Goal: Register for event/course

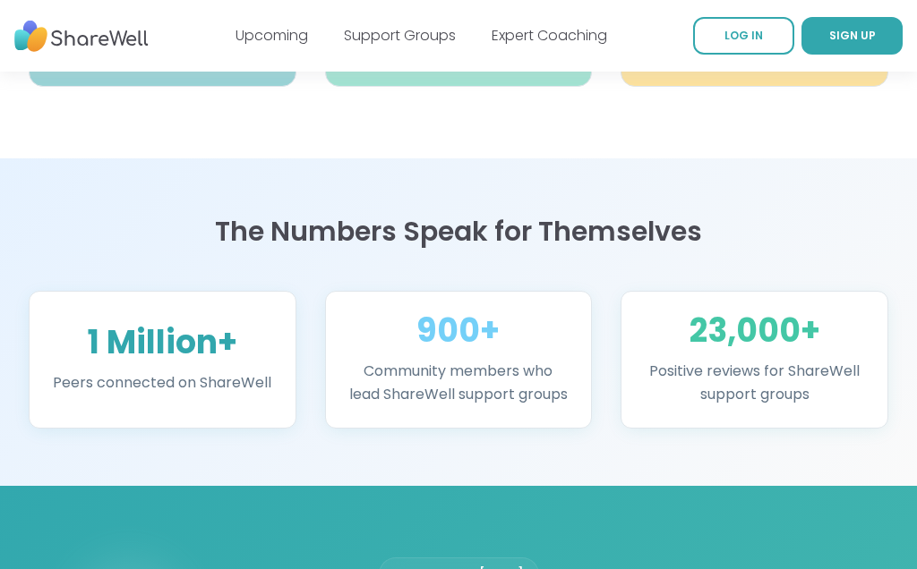
scroll to position [1081, 0]
click at [455, 569] on div "Join for Free [DATE]" at bounding box center [459, 575] width 160 height 34
click at [462, 569] on div "Join for Free [DATE]" at bounding box center [459, 575] width 160 height 34
click at [453, 569] on div "Join for Free [DATE]" at bounding box center [459, 575] width 160 height 34
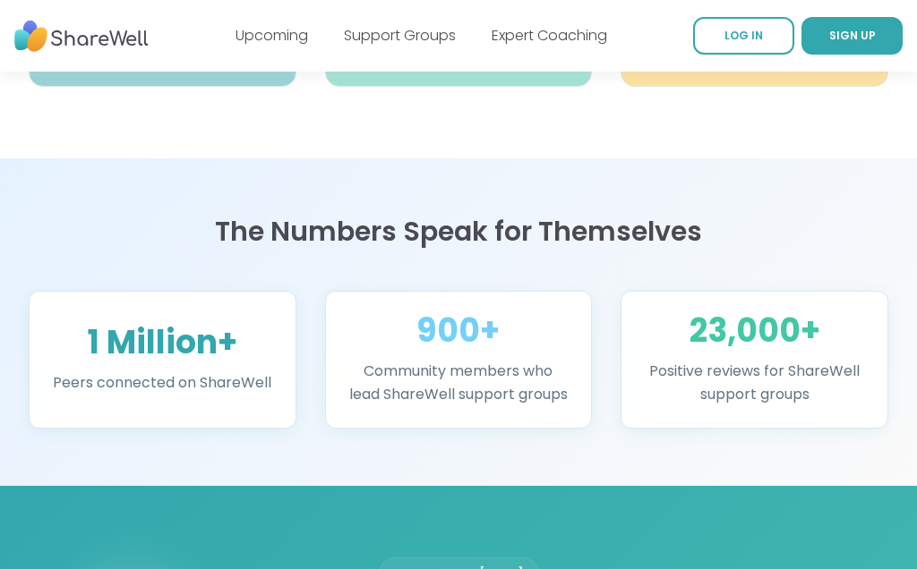
click at [450, 569] on div "Join for Free [DATE]" at bounding box center [459, 575] width 160 height 34
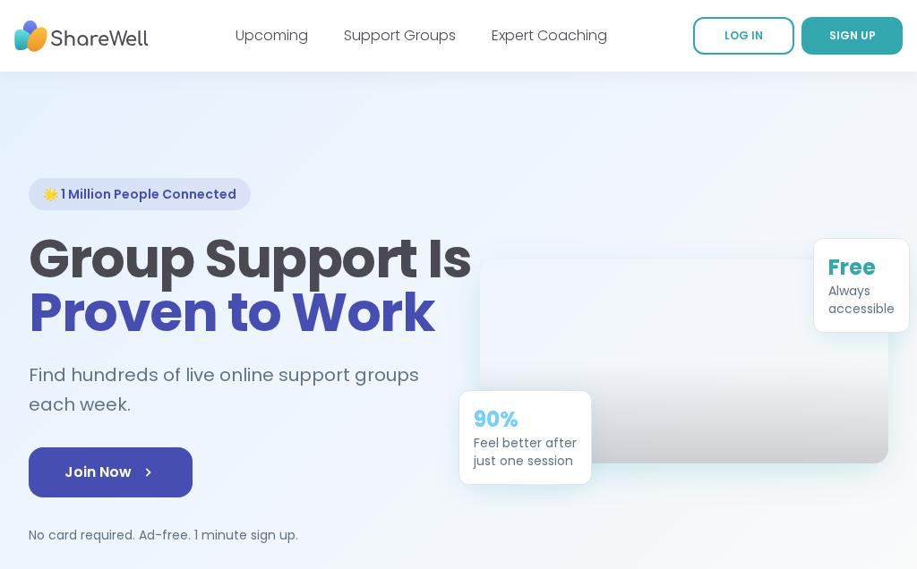
scroll to position [0, 0]
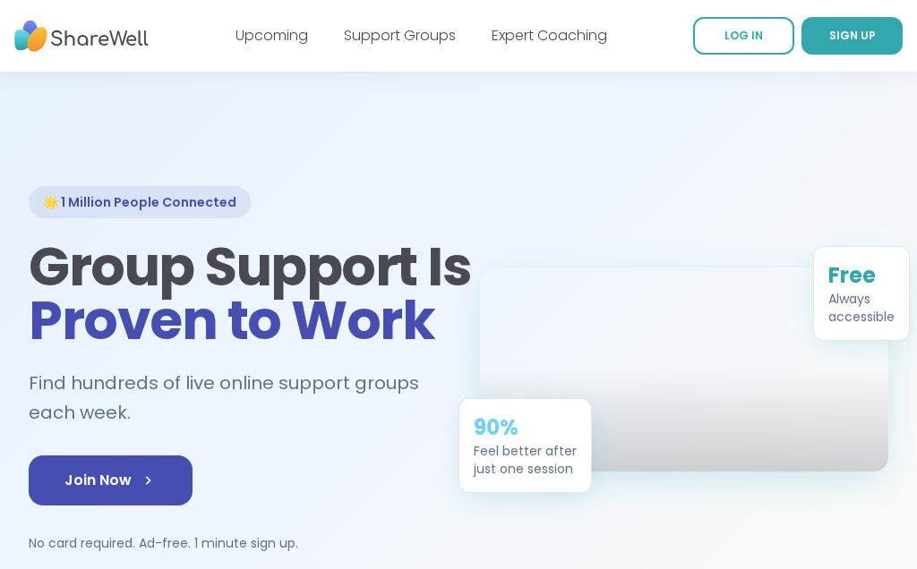
click at [848, 39] on span "SIGN UP" at bounding box center [852, 35] width 47 height 15
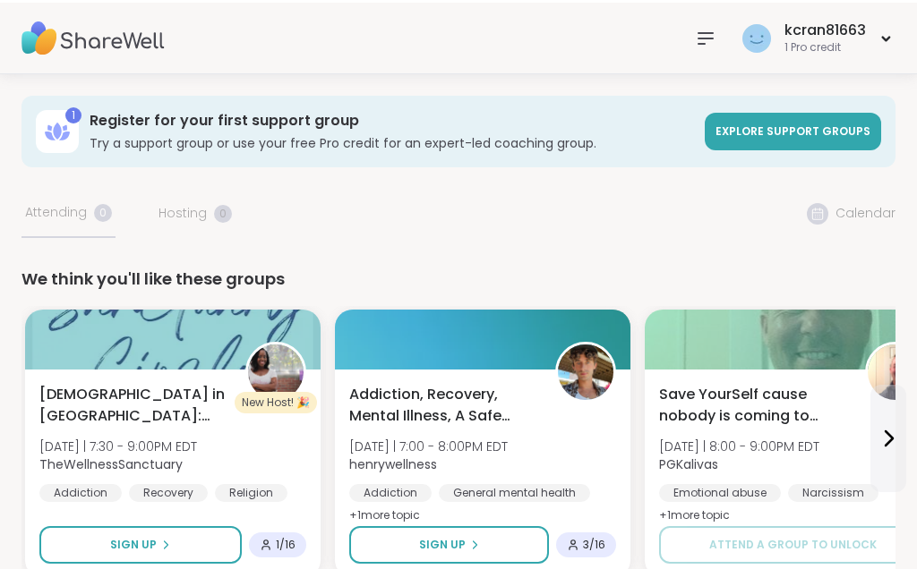
scroll to position [21, 0]
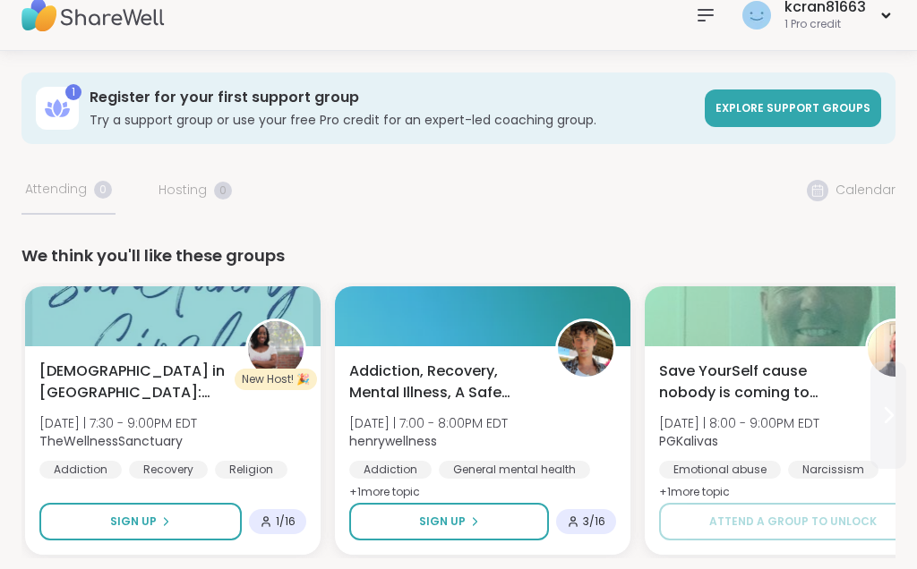
click at [898, 406] on icon at bounding box center [887, 415] width 21 height 21
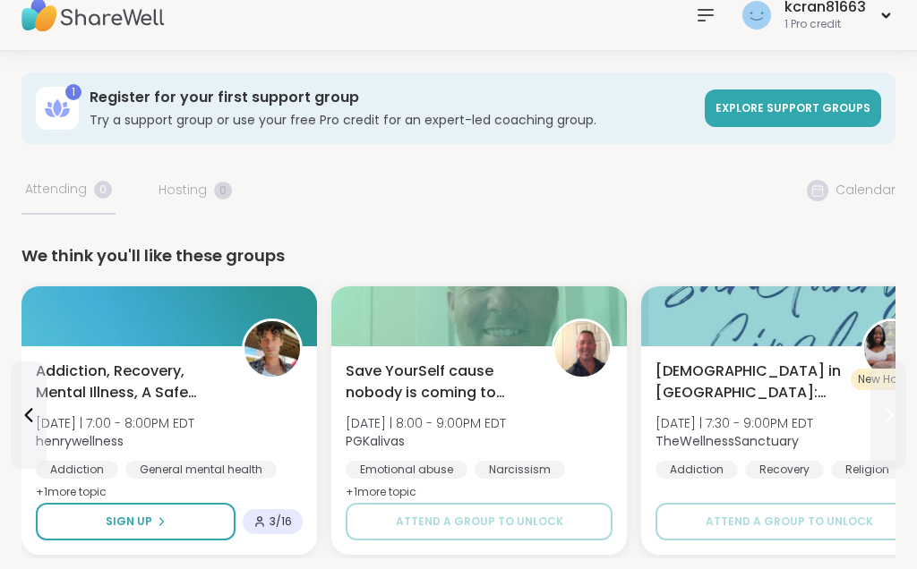
click at [904, 408] on button at bounding box center [888, 415] width 36 height 107
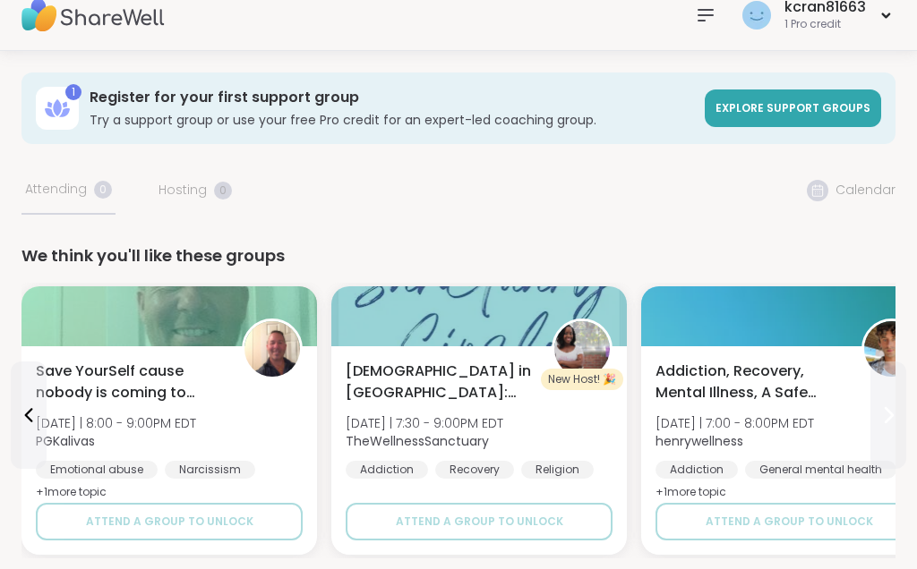
click at [895, 415] on icon at bounding box center [887, 415] width 21 height 21
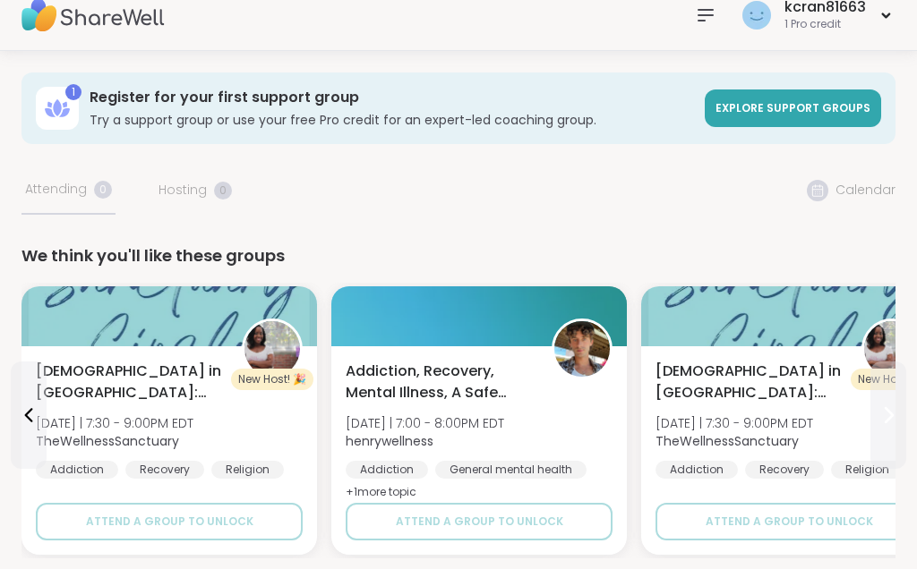
click at [894, 418] on icon at bounding box center [887, 415] width 21 height 21
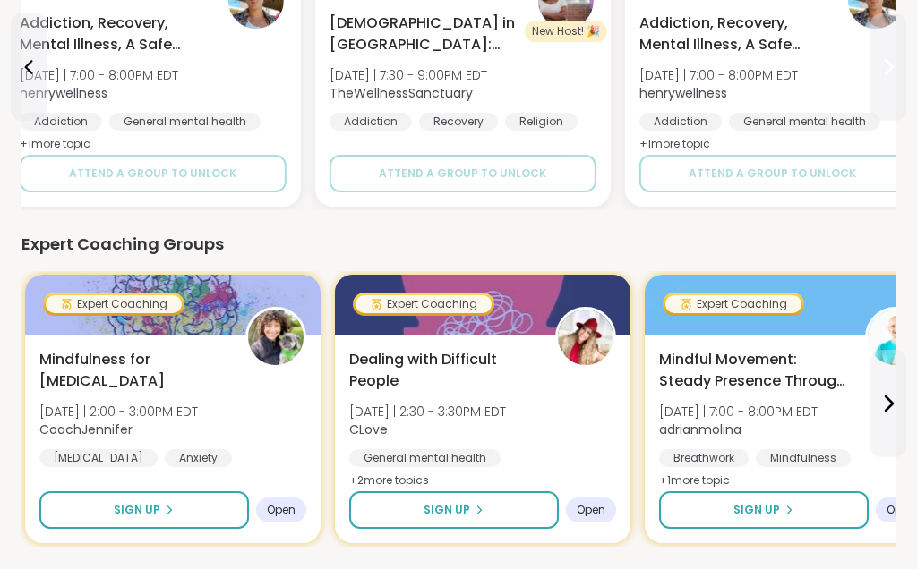
scroll to position [342, 0]
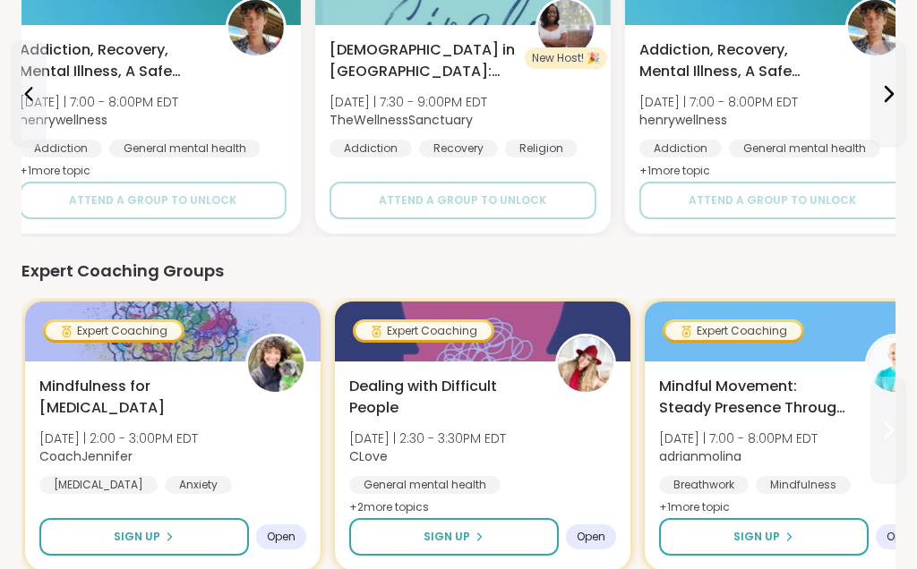
click at [896, 438] on icon at bounding box center [887, 430] width 21 height 21
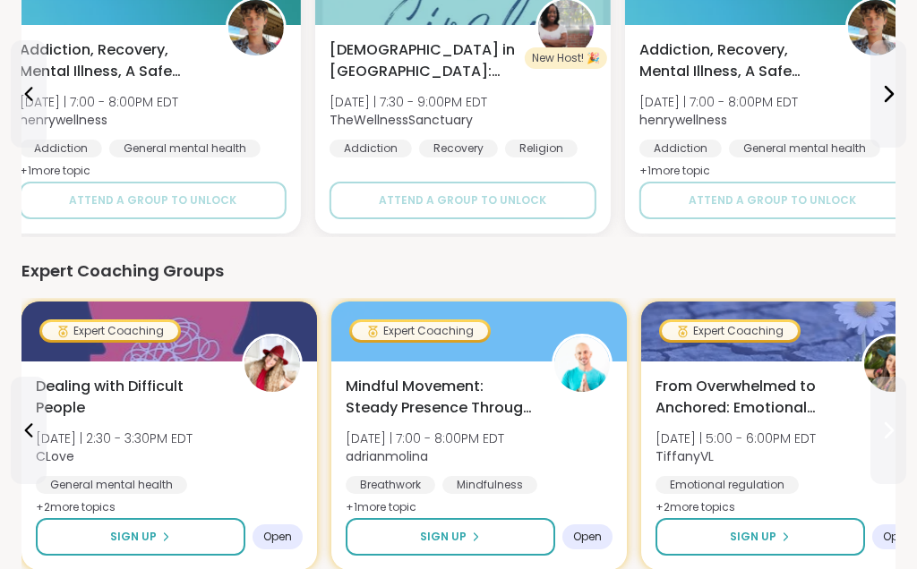
click at [889, 436] on icon at bounding box center [887, 430] width 21 height 21
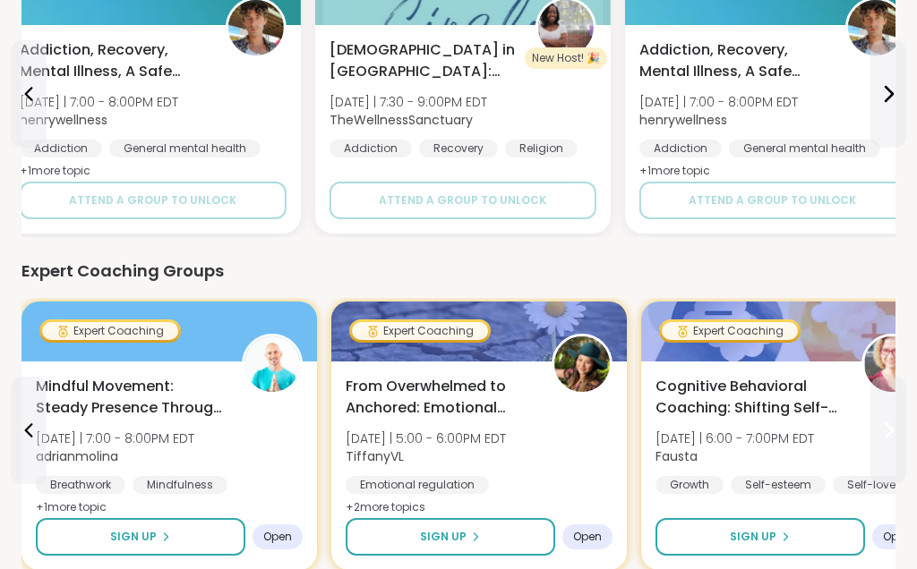
click at [893, 441] on icon at bounding box center [887, 430] width 21 height 21
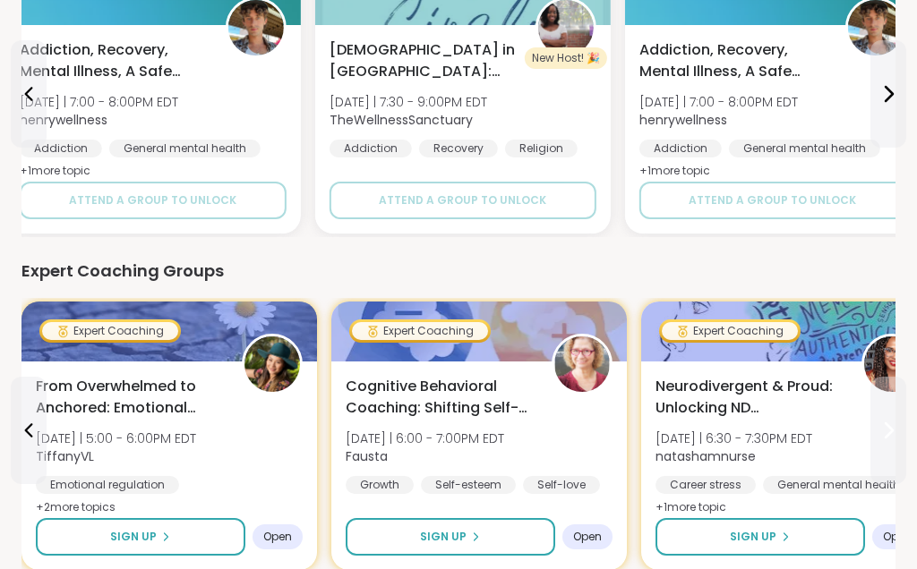
click at [891, 432] on icon at bounding box center [889, 431] width 7 height 14
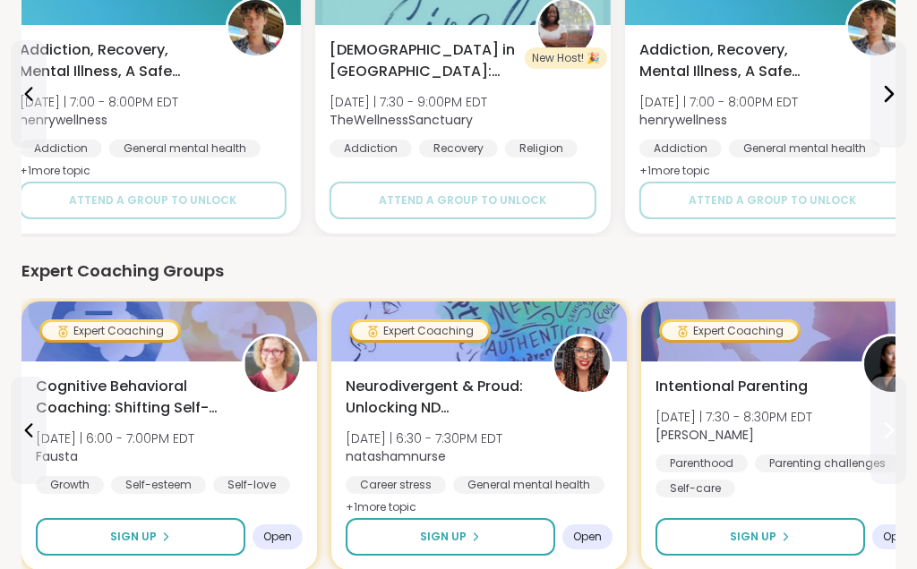
click at [889, 438] on icon at bounding box center [887, 430] width 21 height 21
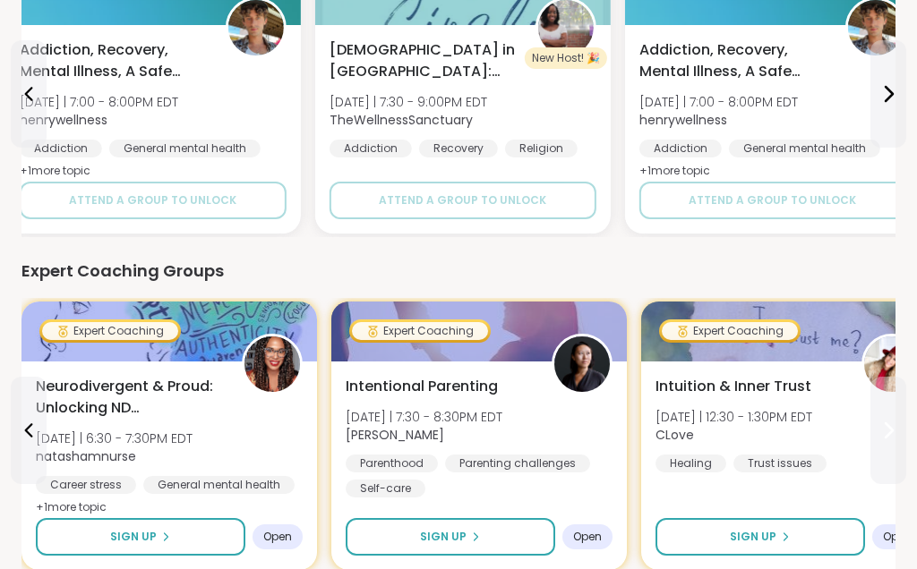
click at [887, 440] on icon at bounding box center [887, 430] width 21 height 21
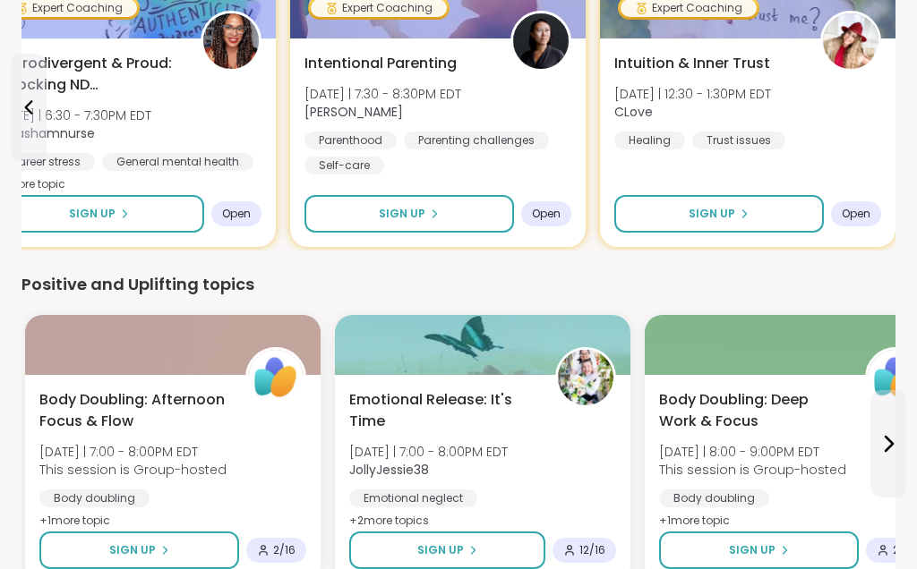
scroll to position [665, 0]
click at [893, 444] on icon at bounding box center [889, 444] width 7 height 14
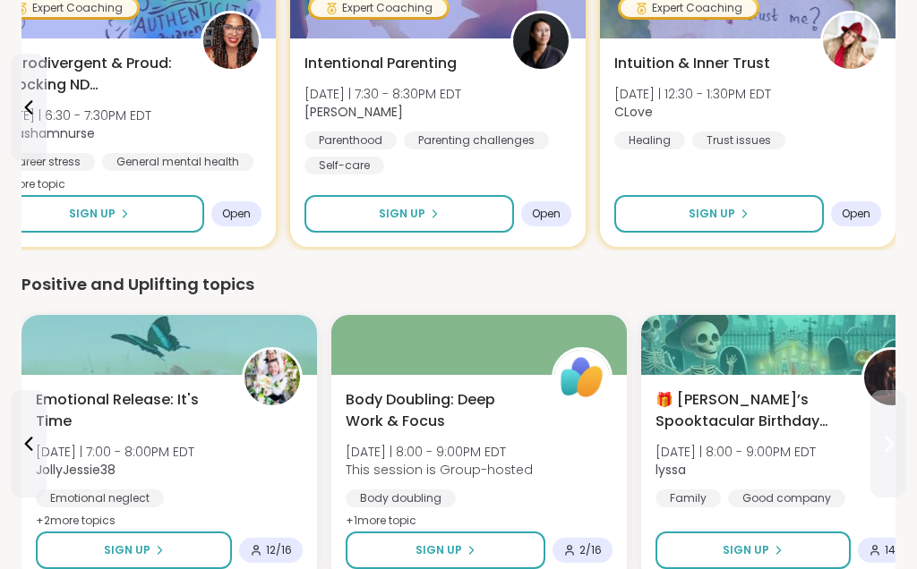
click at [886, 451] on icon at bounding box center [889, 444] width 7 height 14
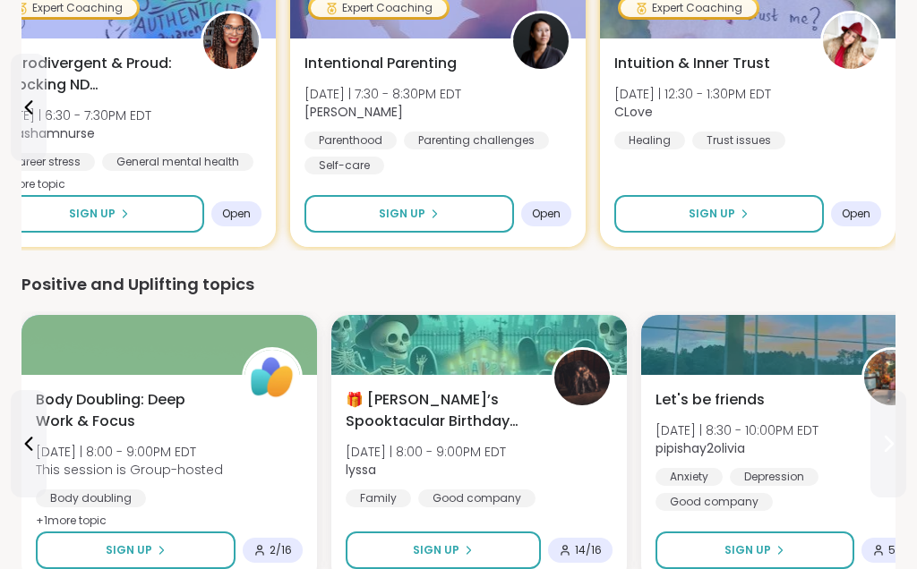
click at [887, 449] on icon at bounding box center [889, 444] width 7 height 14
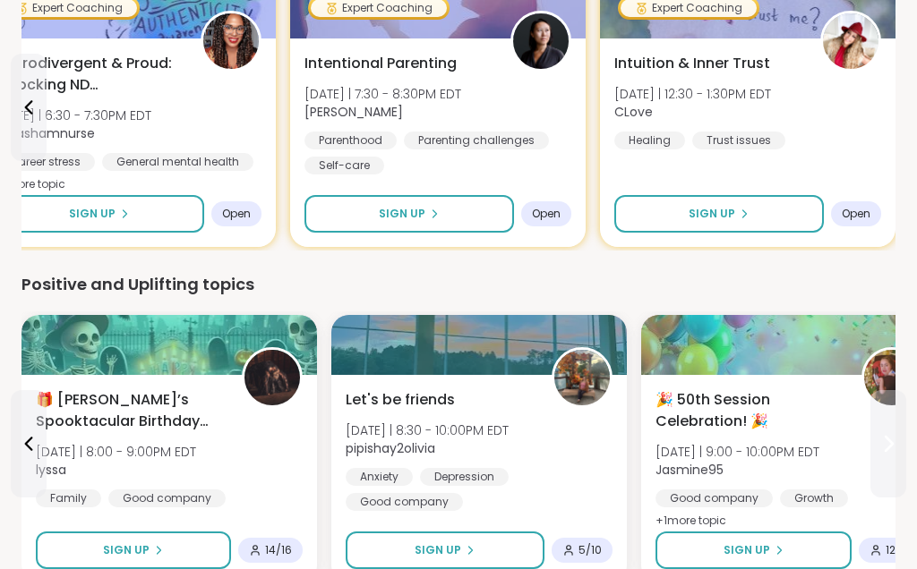
click at [889, 447] on icon at bounding box center [889, 444] width 7 height 14
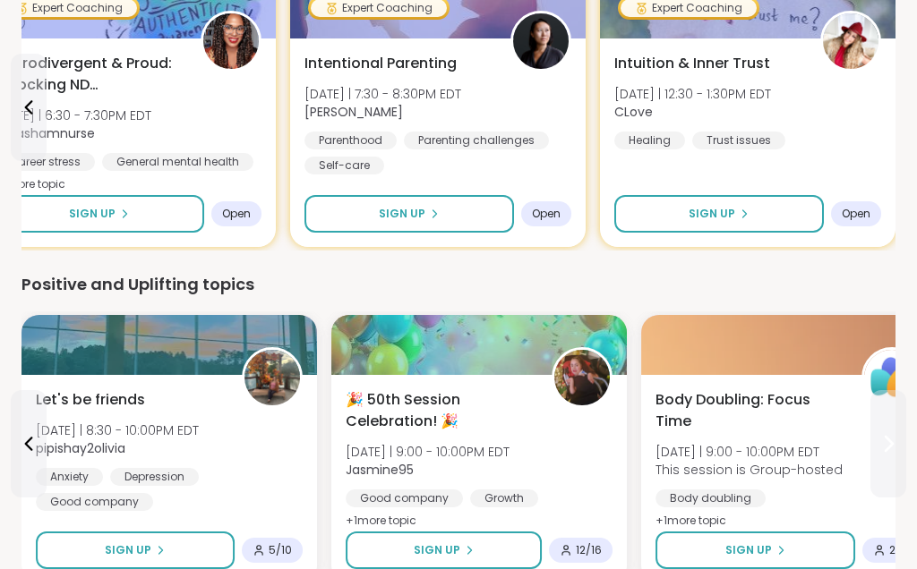
click at [896, 450] on icon at bounding box center [887, 443] width 21 height 21
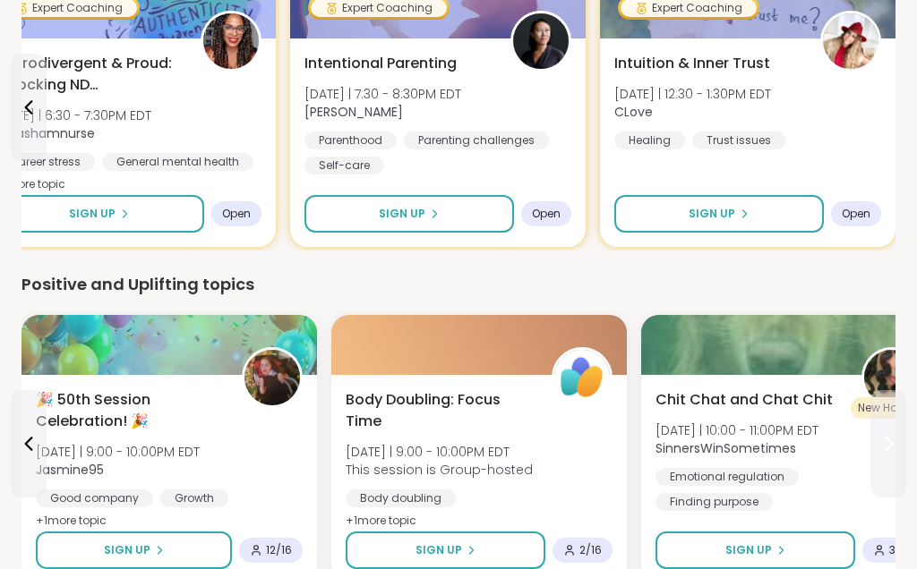
click at [886, 453] on icon at bounding box center [887, 443] width 21 height 21
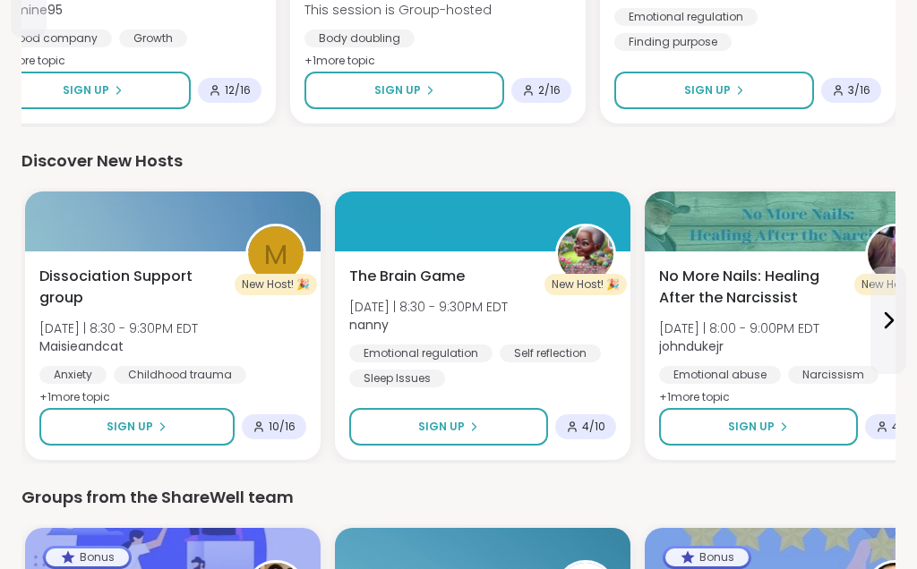
scroll to position [1125, 0]
click at [894, 343] on button at bounding box center [888, 321] width 36 height 107
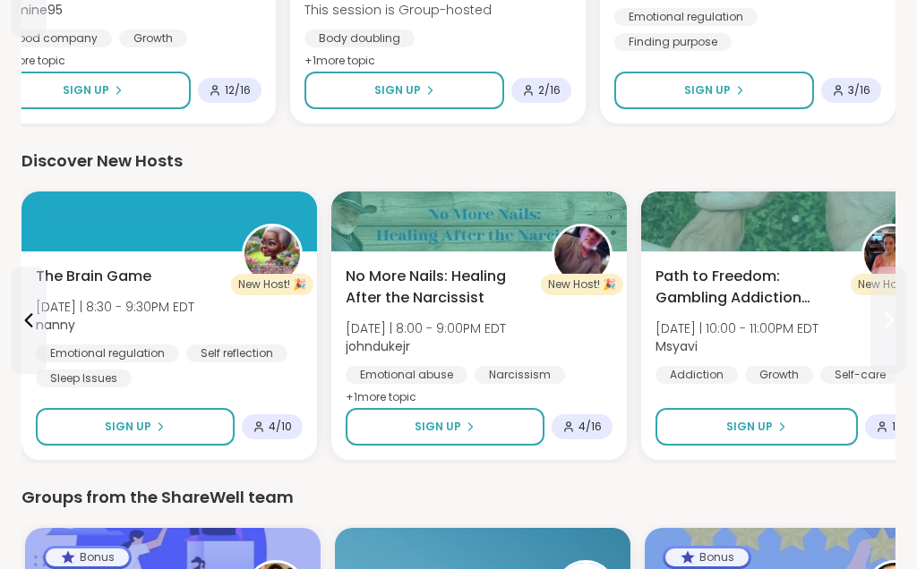
click at [895, 329] on icon at bounding box center [887, 320] width 21 height 21
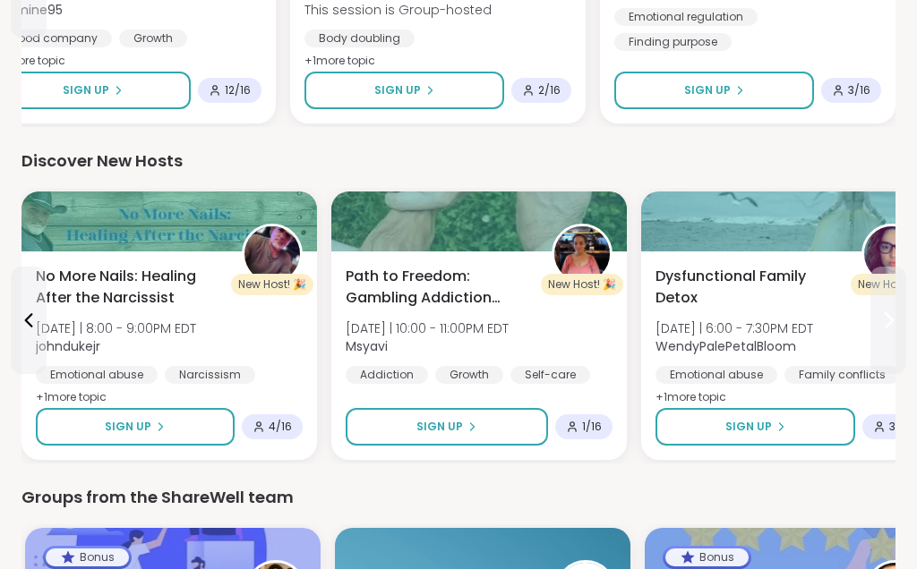
click at [905, 313] on button at bounding box center [888, 320] width 36 height 107
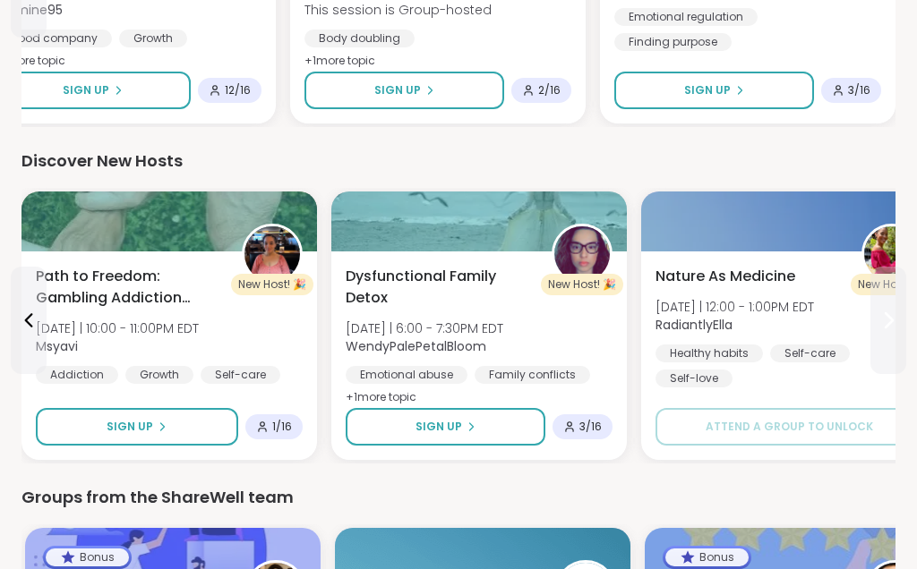
click at [904, 305] on button at bounding box center [888, 320] width 36 height 107
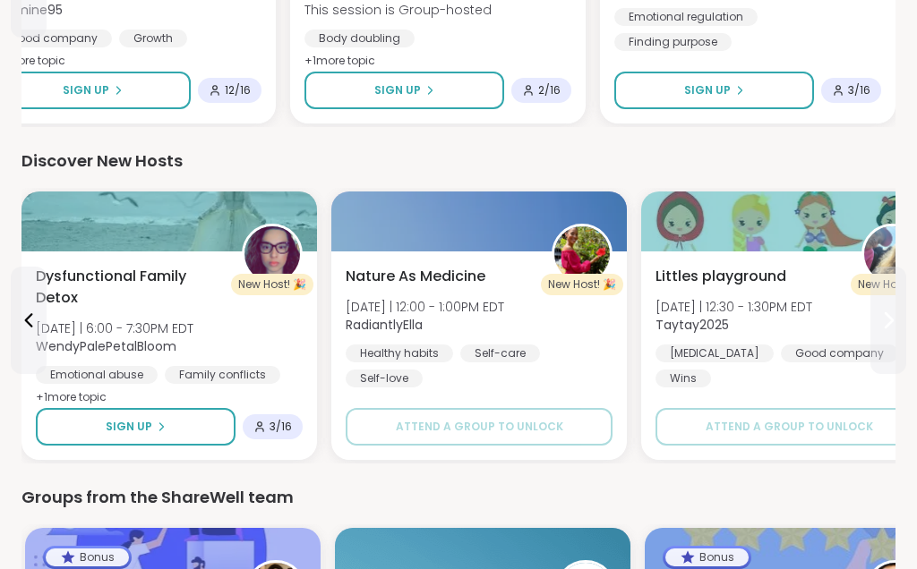
click at [905, 312] on button at bounding box center [888, 320] width 36 height 107
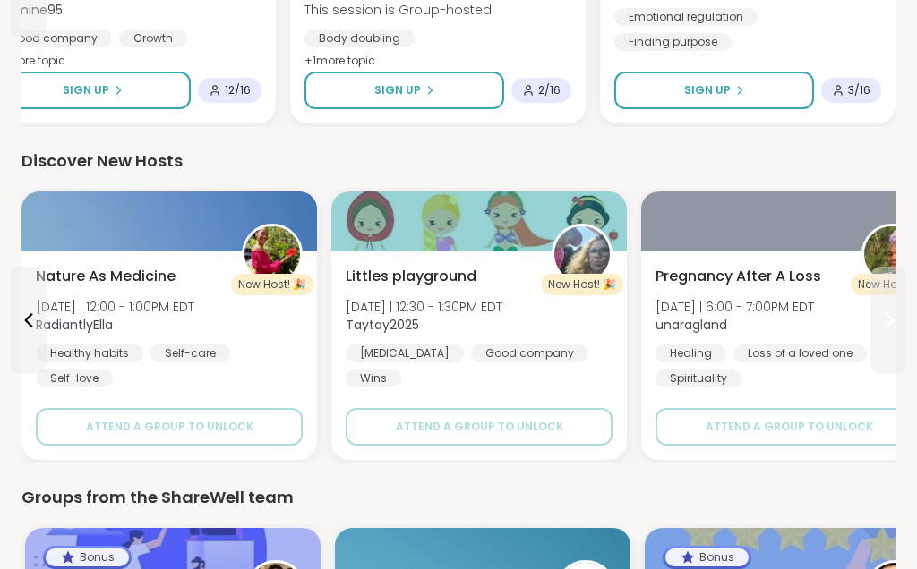
click at [897, 314] on icon at bounding box center [887, 320] width 21 height 21
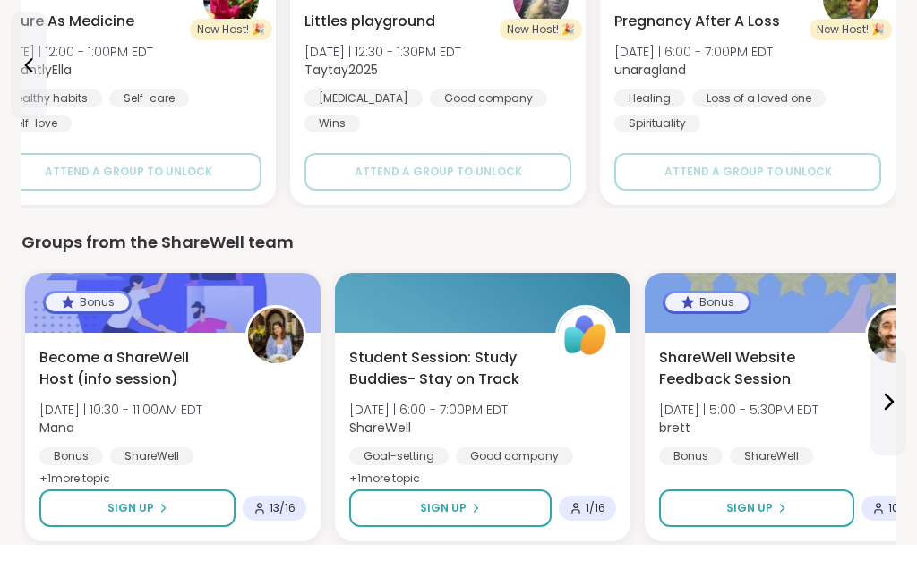
scroll to position [1356, 0]
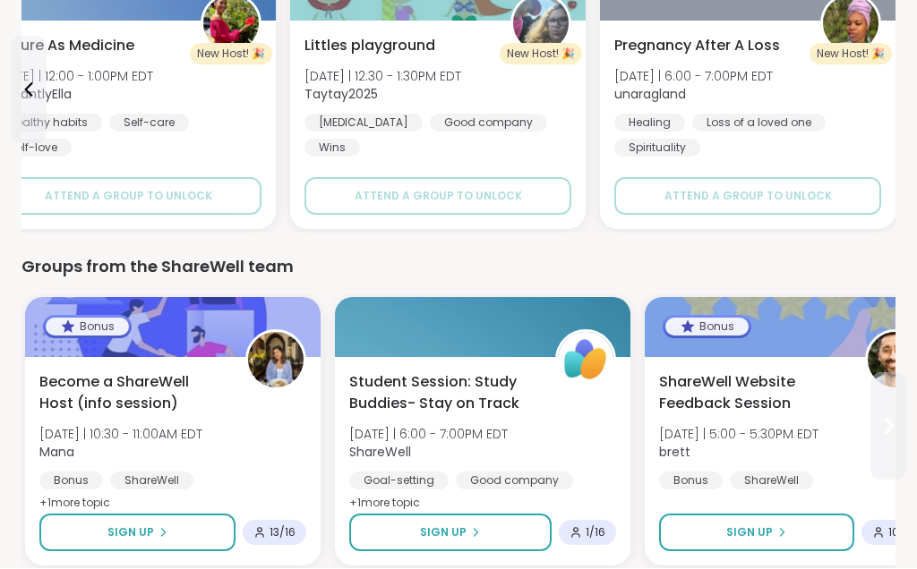
click at [893, 426] on icon at bounding box center [889, 427] width 7 height 14
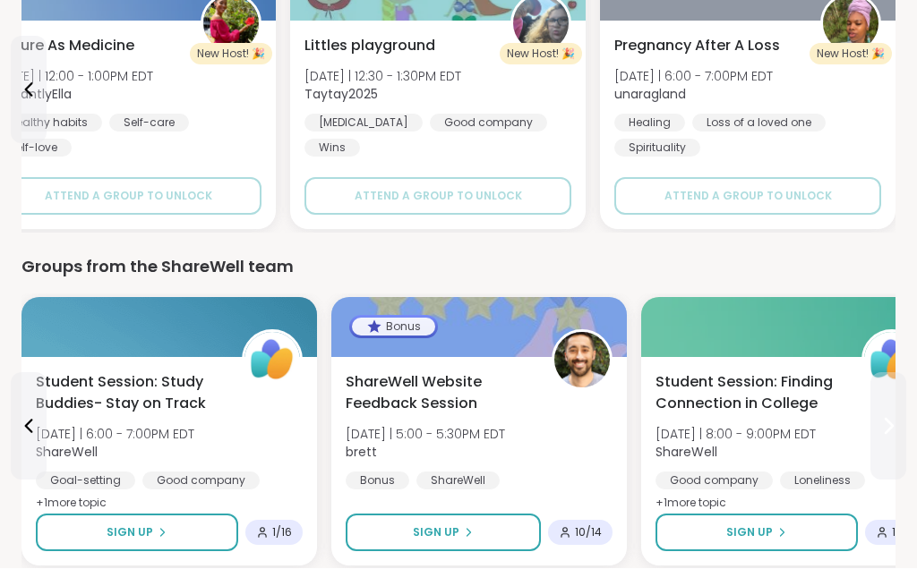
click at [892, 418] on icon at bounding box center [887, 426] width 21 height 21
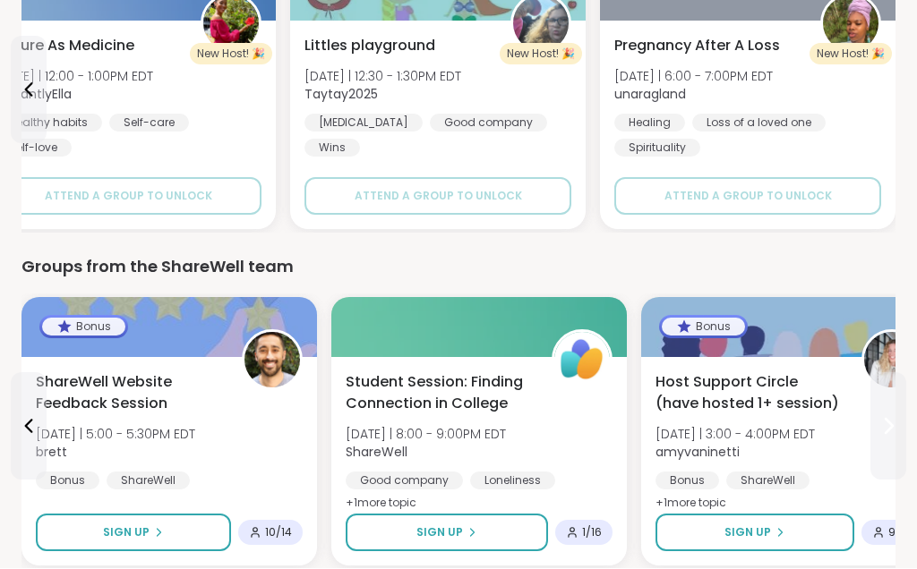
click at [887, 431] on icon at bounding box center [889, 427] width 7 height 14
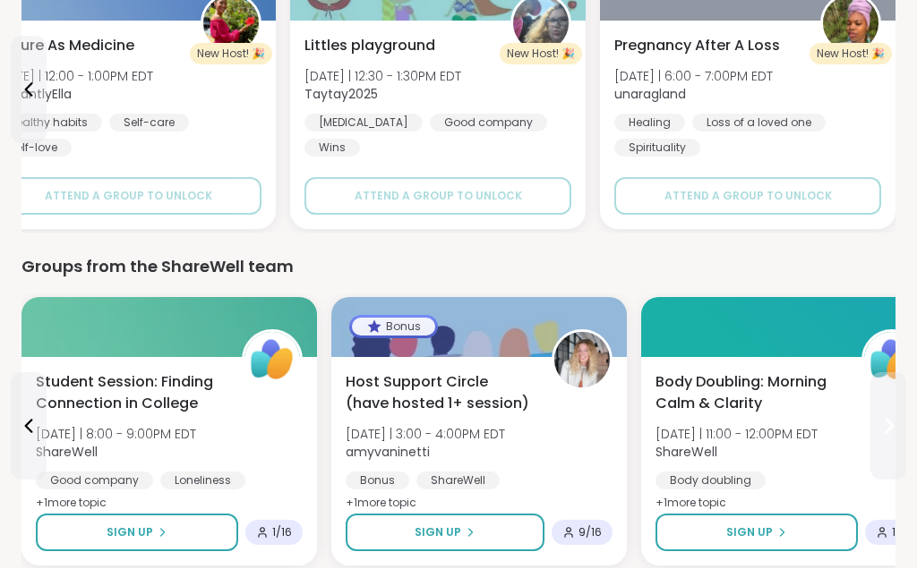
click at [894, 419] on icon at bounding box center [887, 426] width 21 height 21
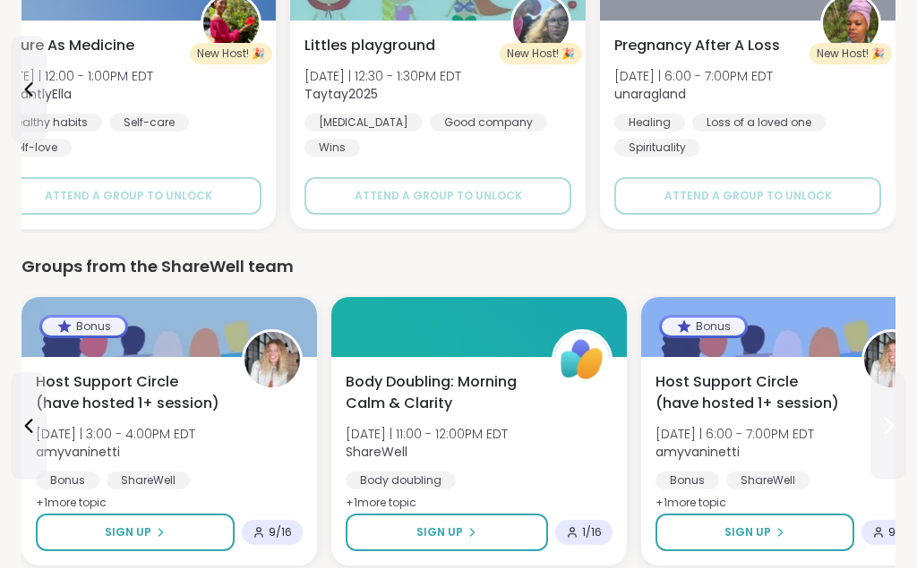
click at [897, 418] on icon at bounding box center [887, 426] width 21 height 21
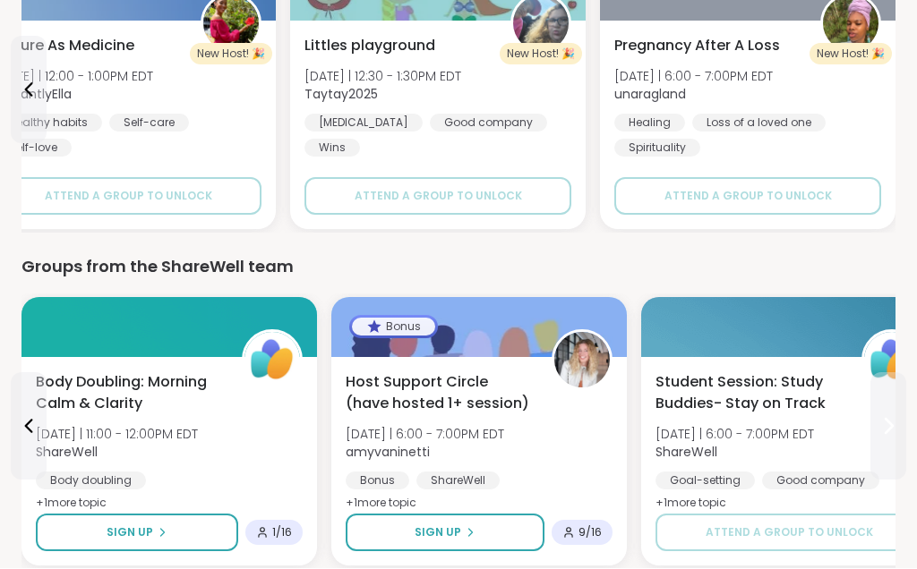
click at [904, 388] on button at bounding box center [888, 426] width 36 height 107
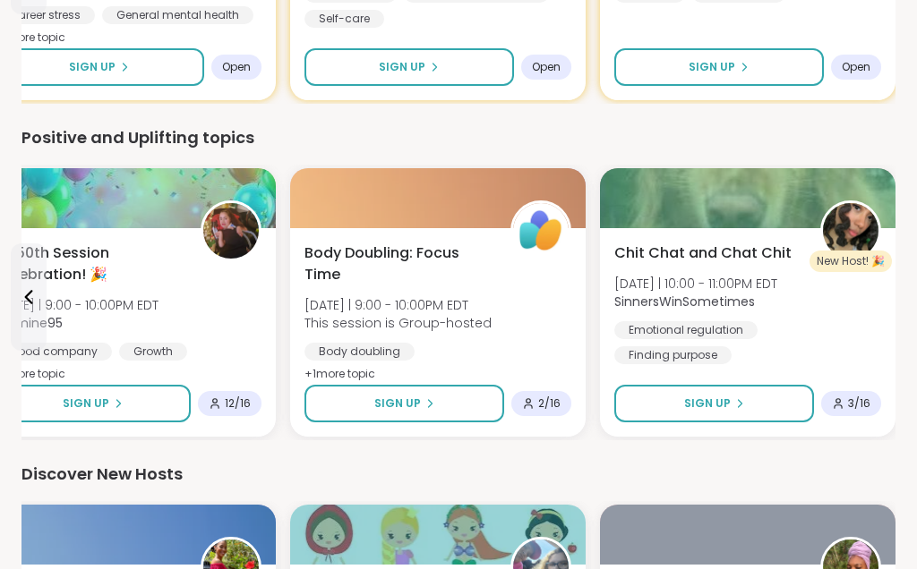
scroll to position [814, 0]
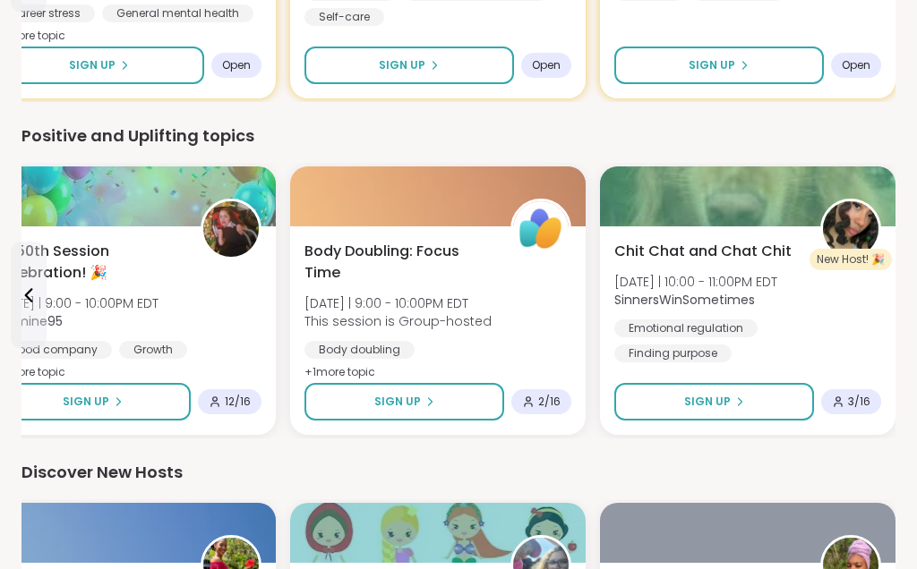
click at [30, 302] on icon at bounding box center [28, 295] width 21 height 21
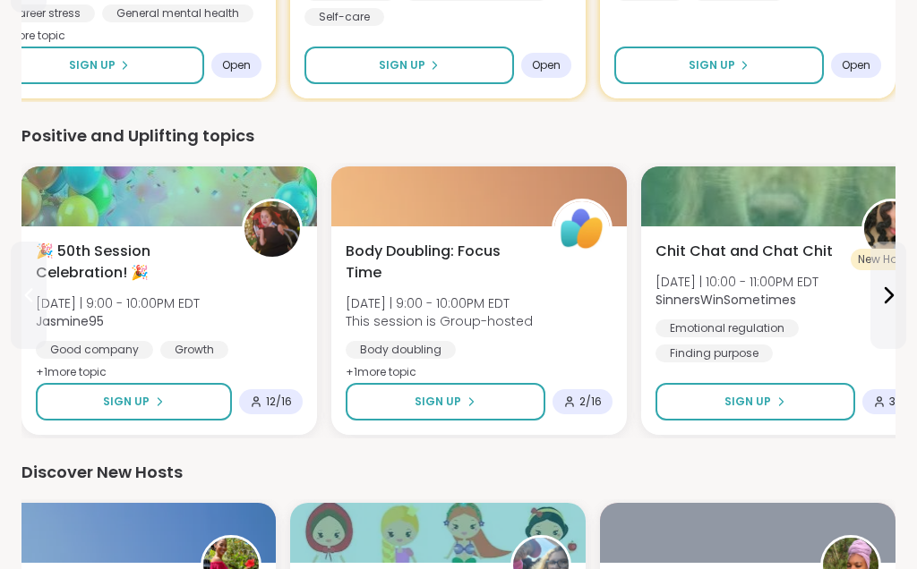
click at [21, 304] on icon at bounding box center [28, 295] width 21 height 21
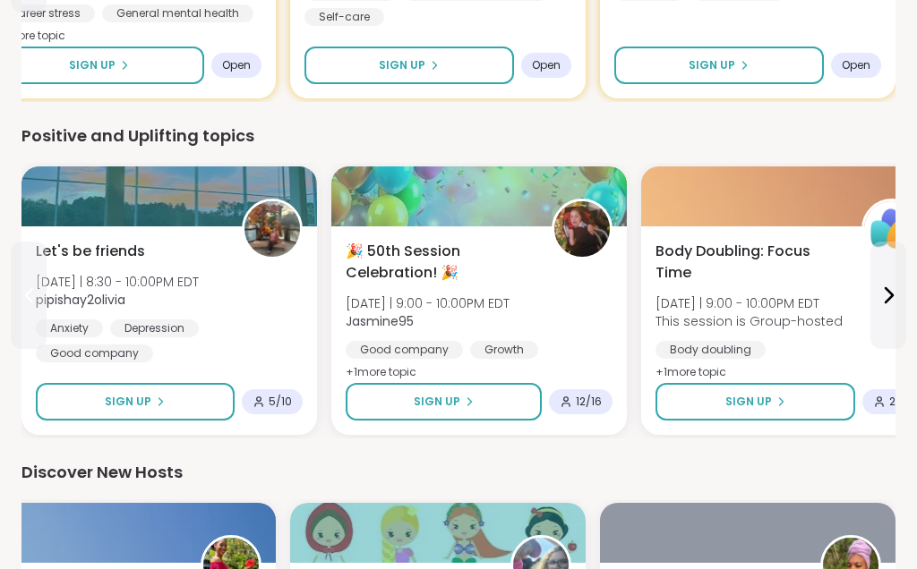
click at [13, 296] on button at bounding box center [29, 295] width 36 height 107
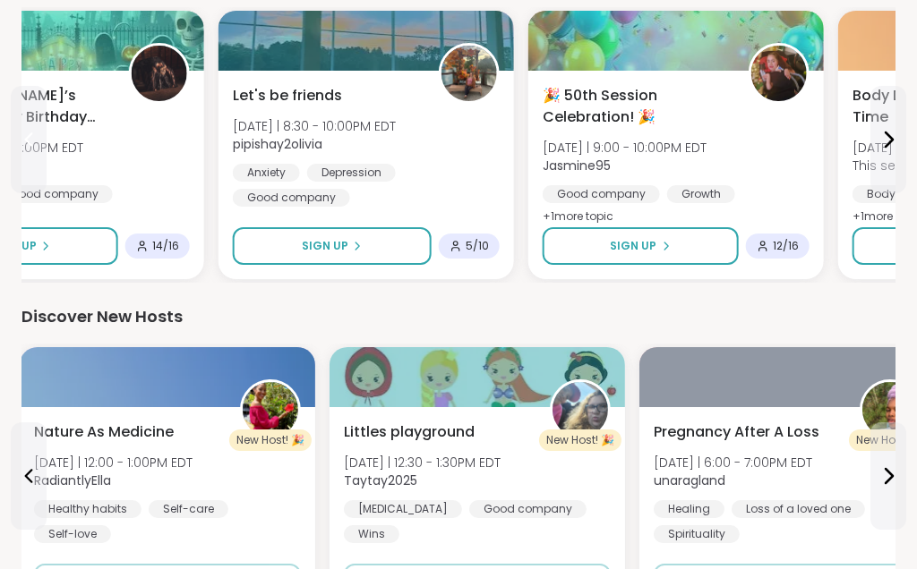
scroll to position [975, 0]
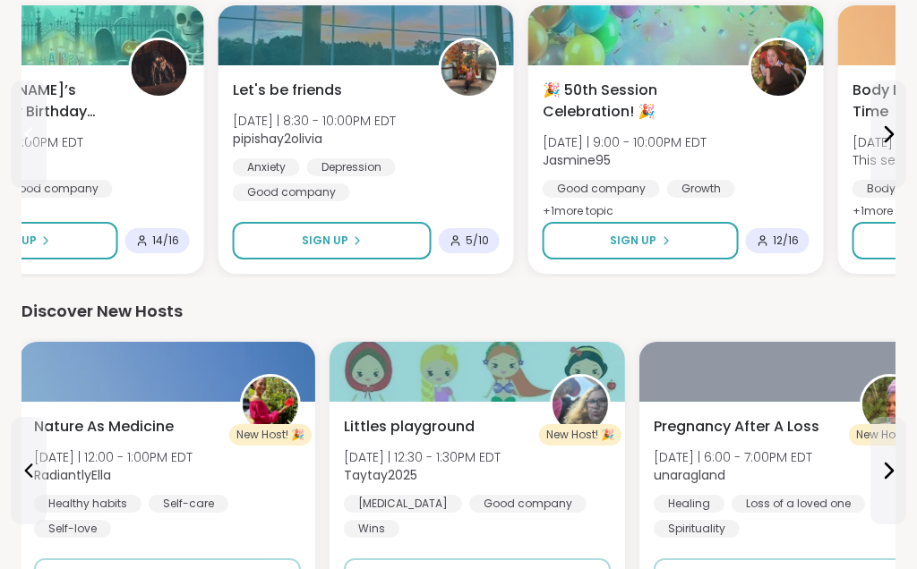
click at [22, 464] on icon at bounding box center [28, 470] width 21 height 21
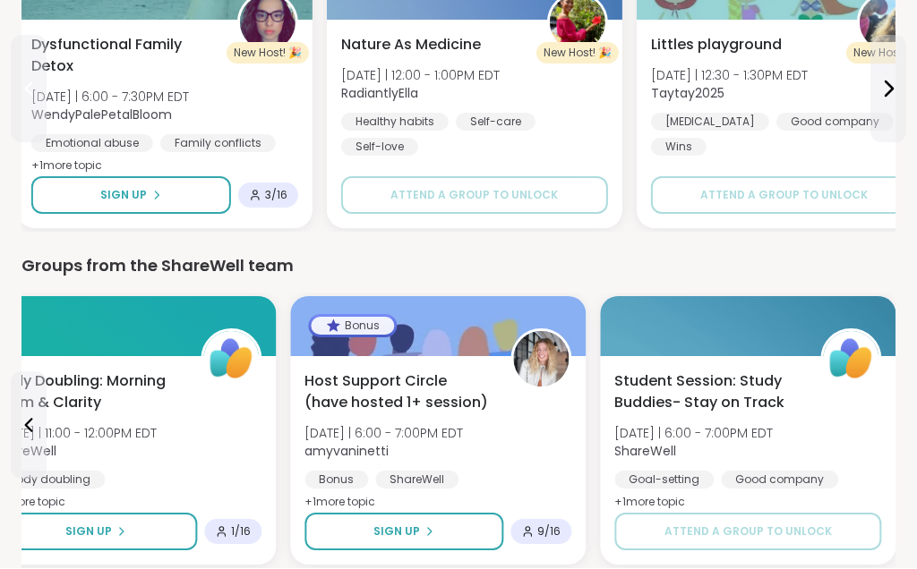
scroll to position [1356, 0]
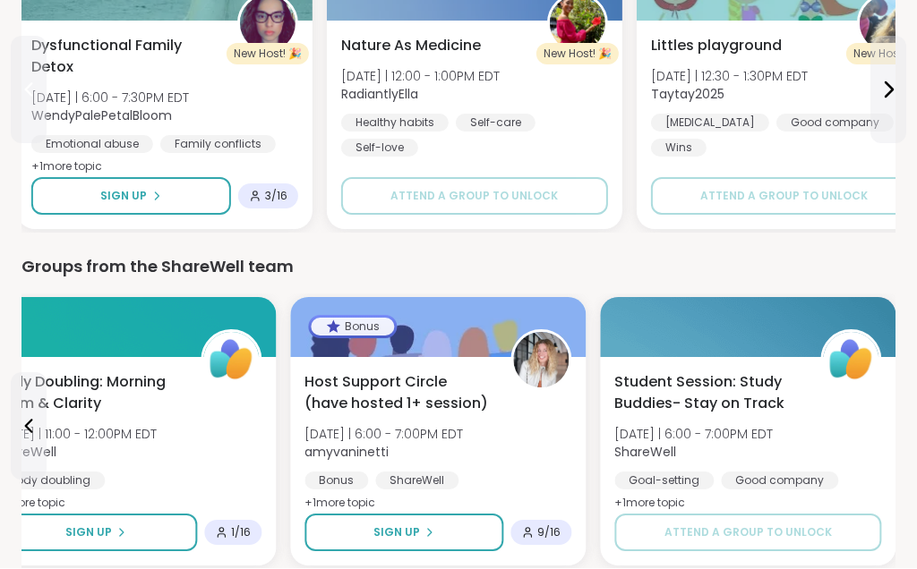
click at [23, 433] on icon at bounding box center [28, 426] width 21 height 21
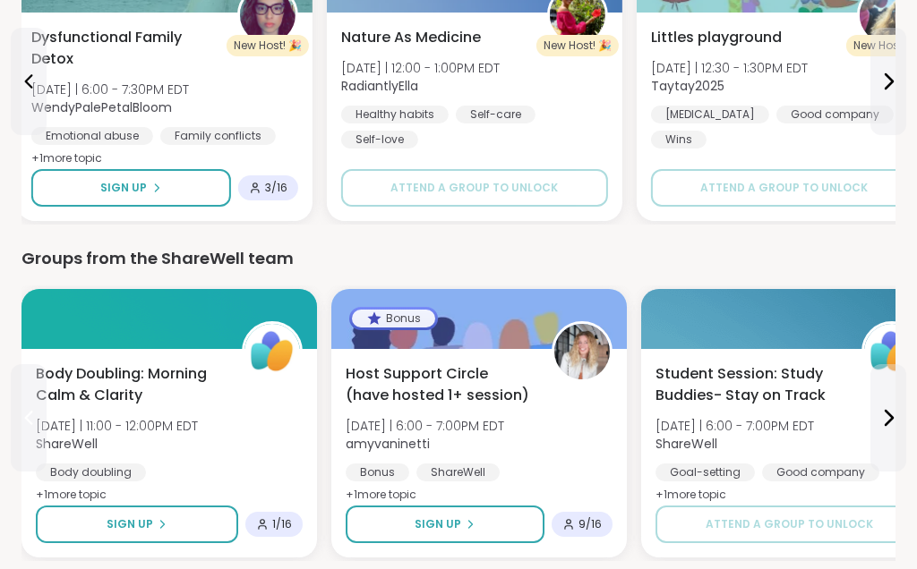
scroll to position [1364, 0]
click at [903, 423] on button at bounding box center [888, 418] width 36 height 107
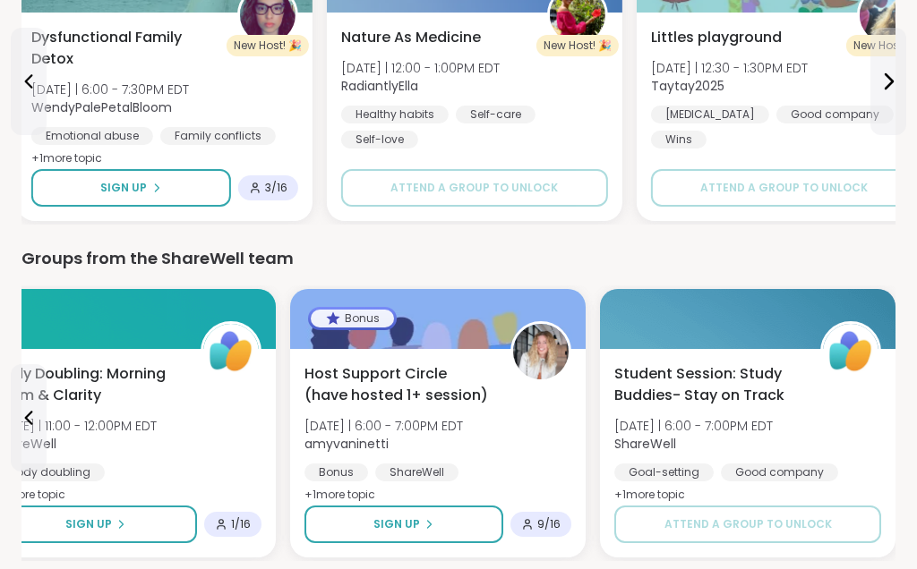
click at [29, 413] on icon at bounding box center [28, 417] width 21 height 21
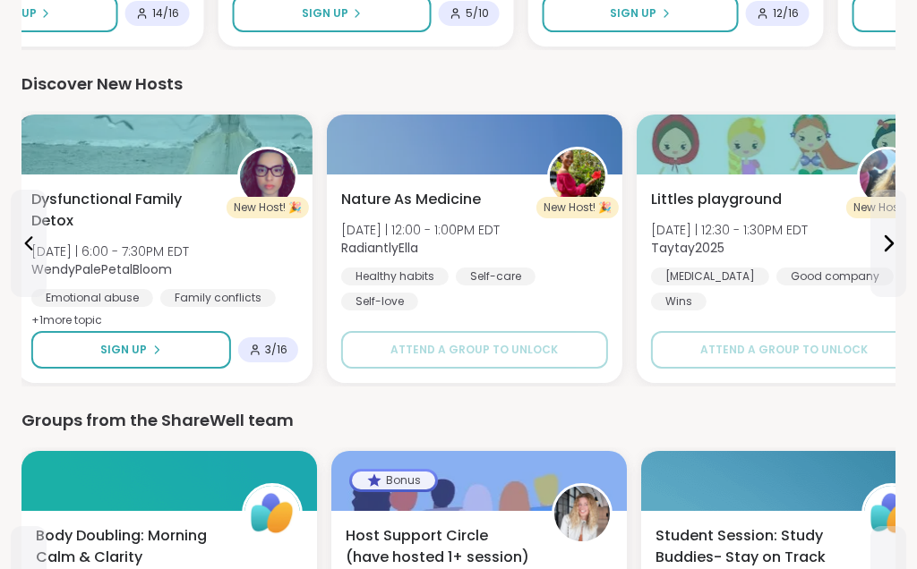
scroll to position [1150, 0]
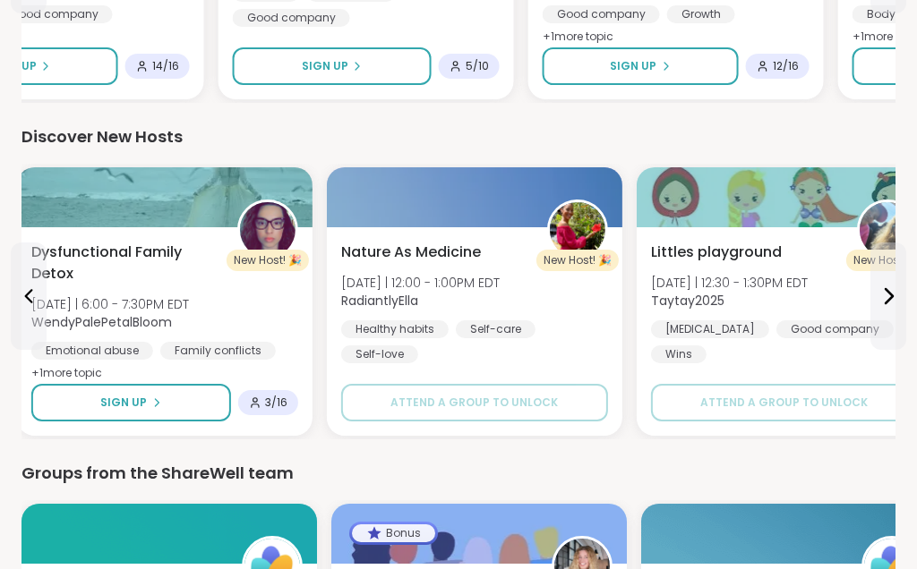
click at [894, 299] on icon at bounding box center [887, 296] width 21 height 21
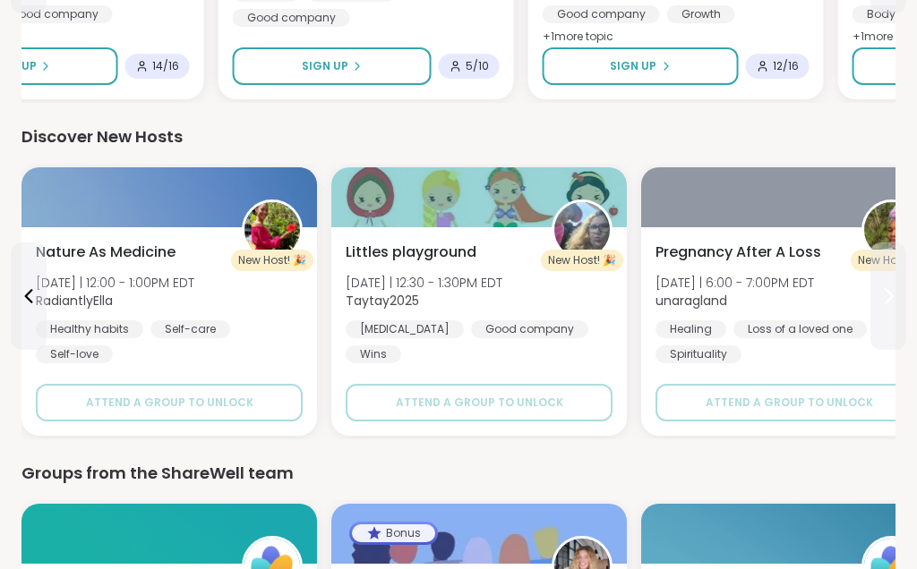
click at [890, 304] on icon at bounding box center [887, 296] width 21 height 21
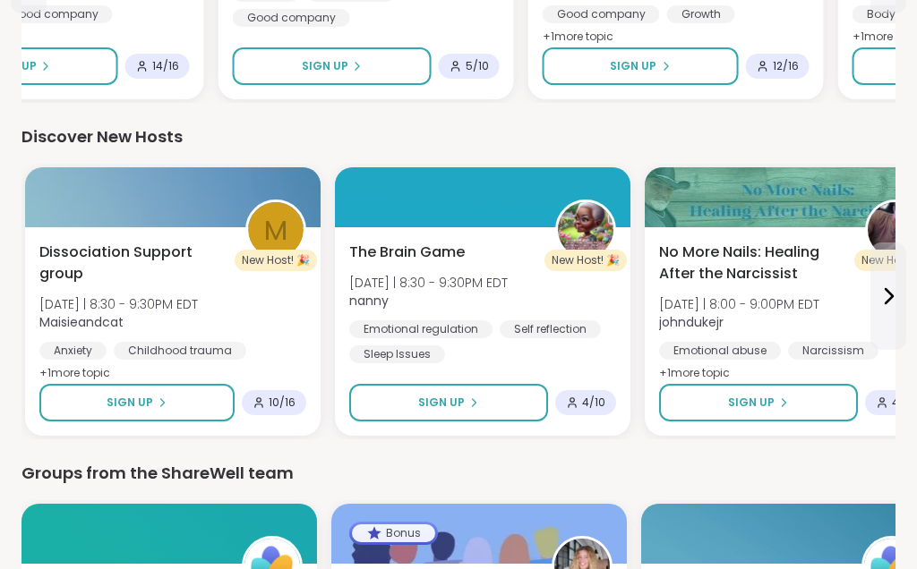
click at [743, 261] on span "No More Nails: Healing After the Narcissist" at bounding box center [752, 263] width 186 height 43
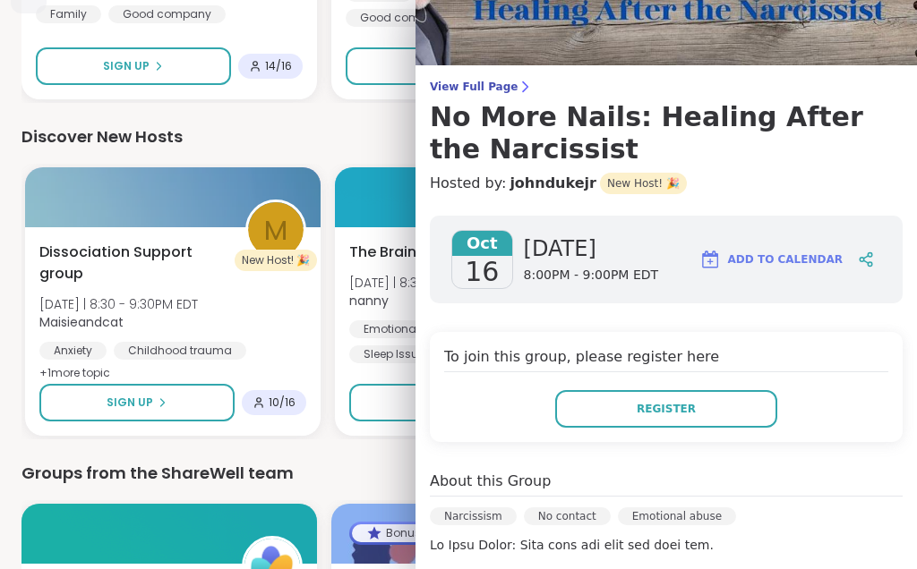
scroll to position [74, 0]
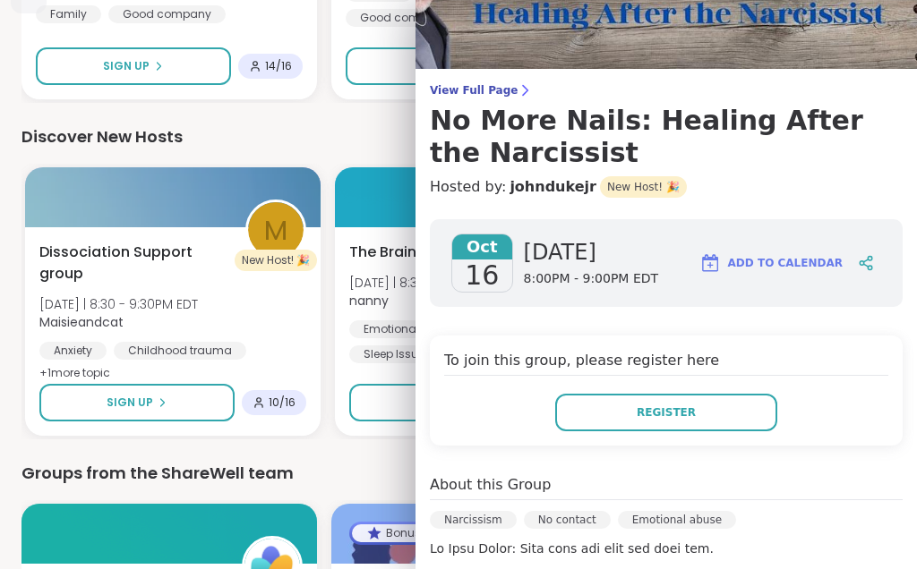
click at [773, 281] on button "Add to Calendar" at bounding box center [770, 263] width 159 height 43
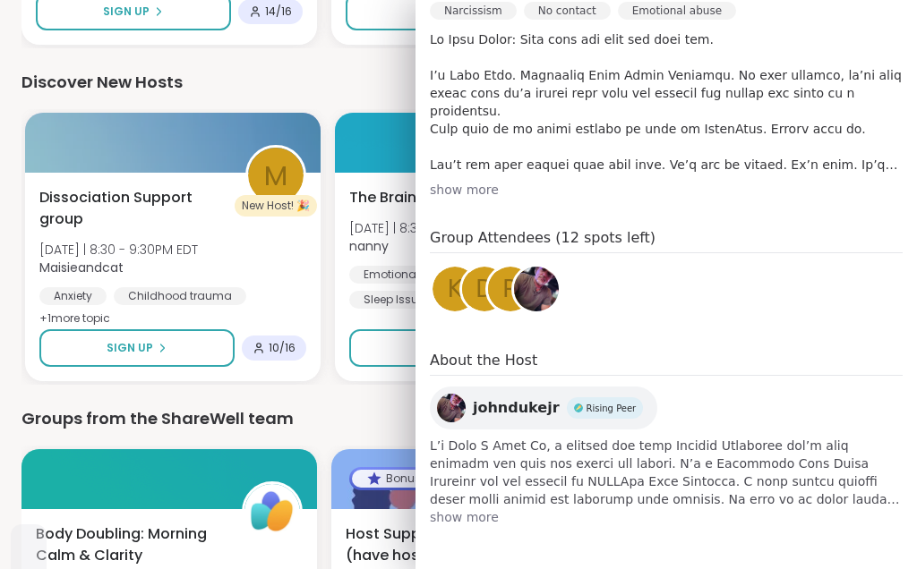
scroll to position [584, 0]
click at [484, 188] on div "show more" at bounding box center [666, 190] width 473 height 18
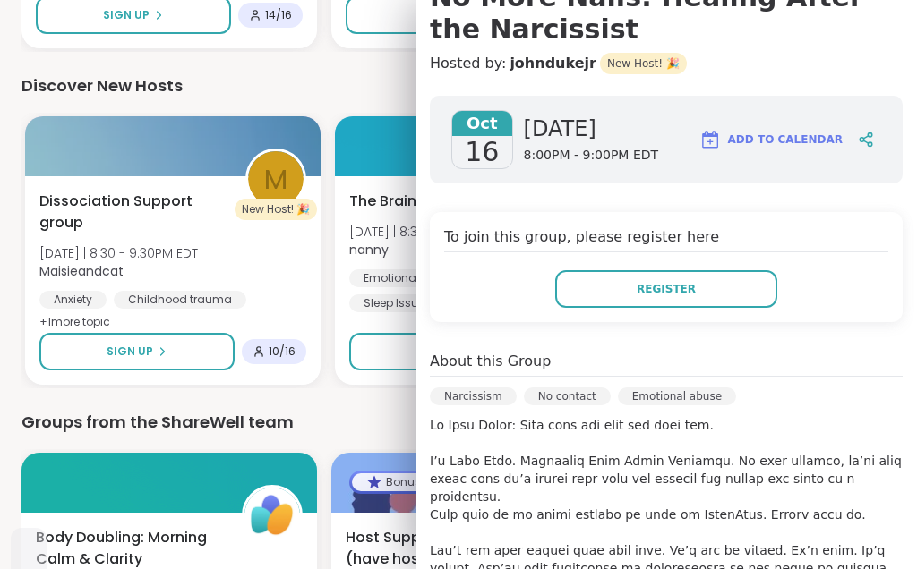
scroll to position [201, 0]
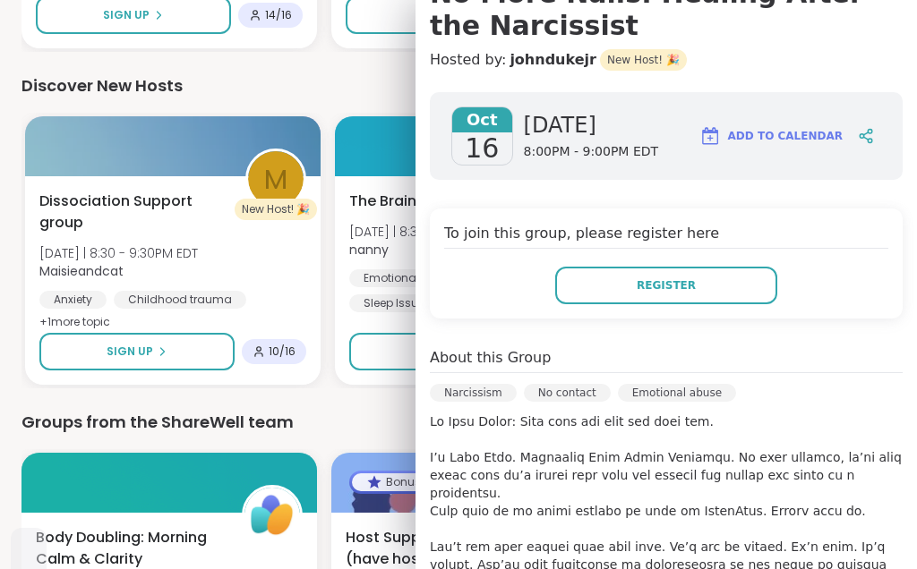
click at [739, 288] on button "Register" at bounding box center [666, 286] width 222 height 38
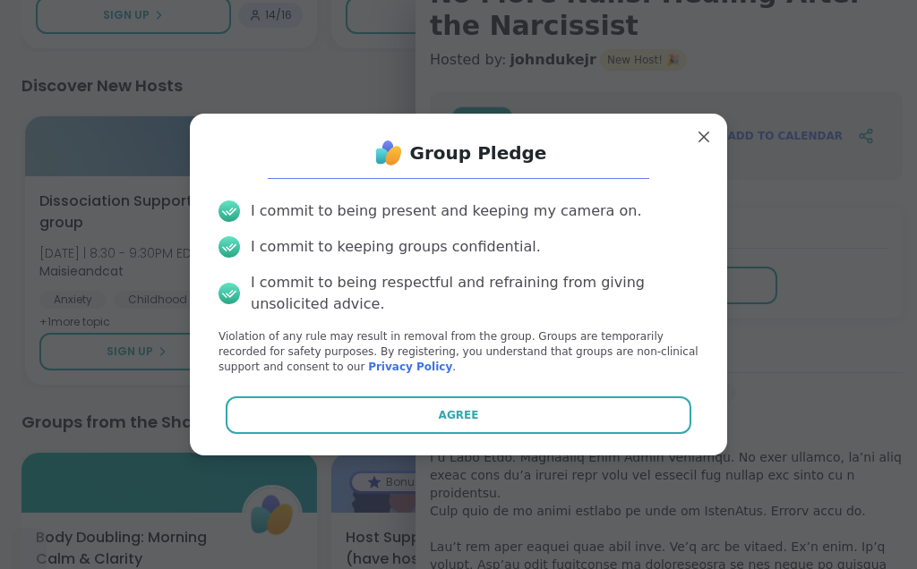
click at [531, 417] on button "Agree" at bounding box center [459, 416] width 467 height 38
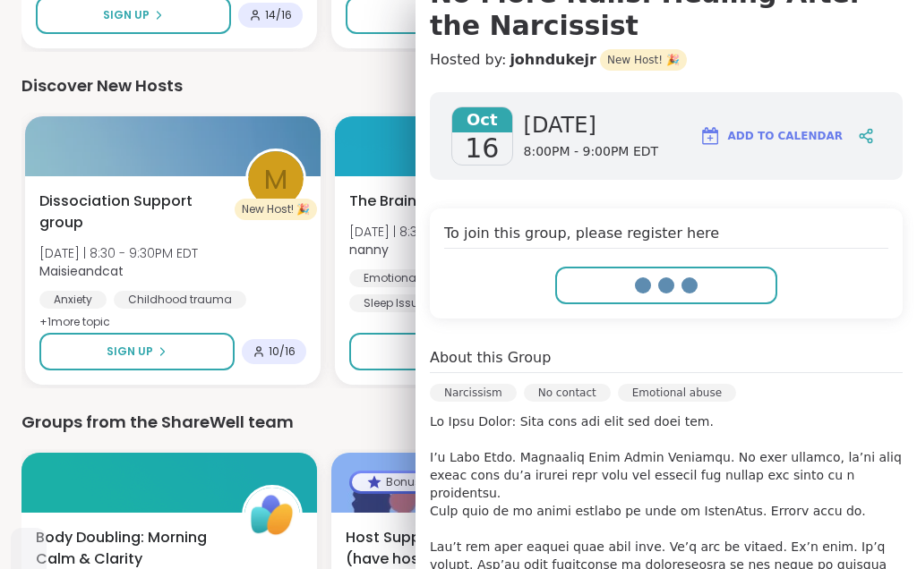
select select "**"
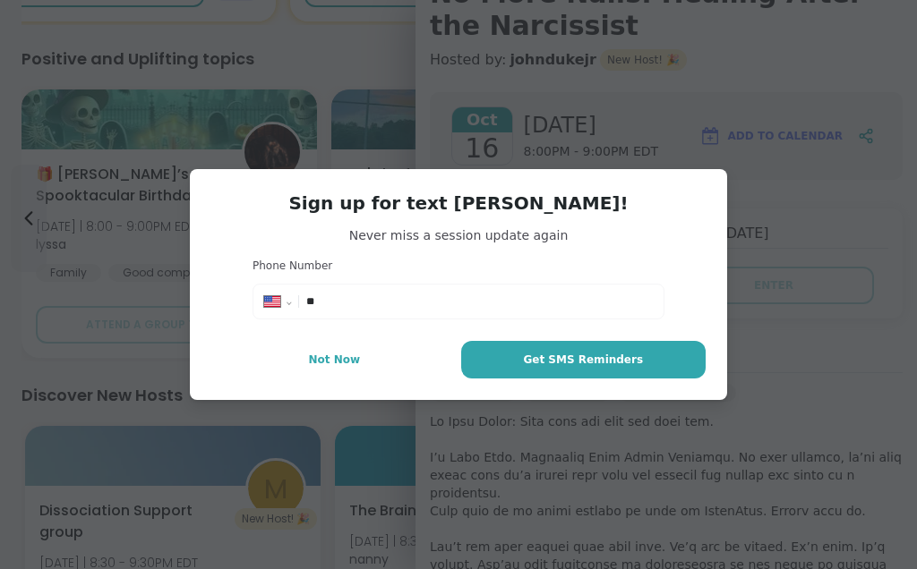
click at [344, 365] on span "Not Now" at bounding box center [334, 360] width 52 height 16
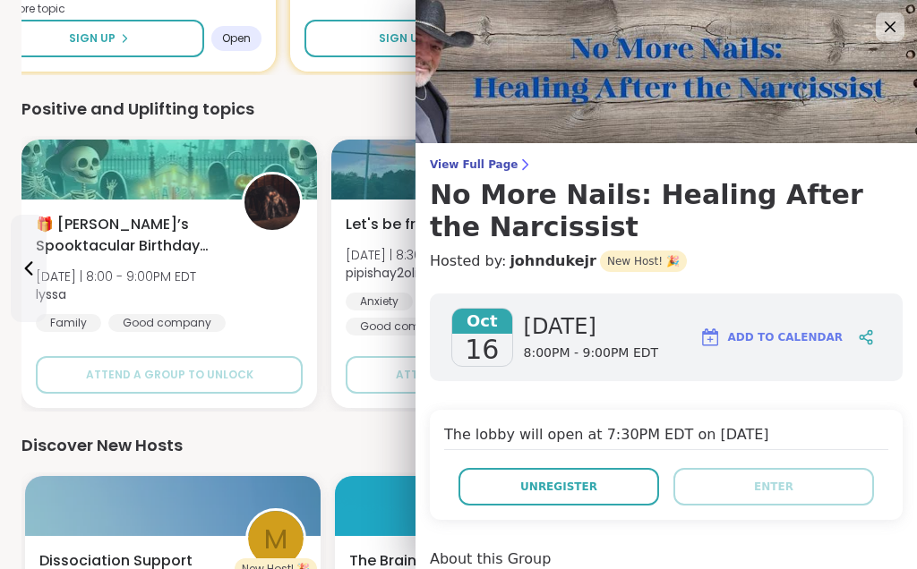
scroll to position [1150, 0]
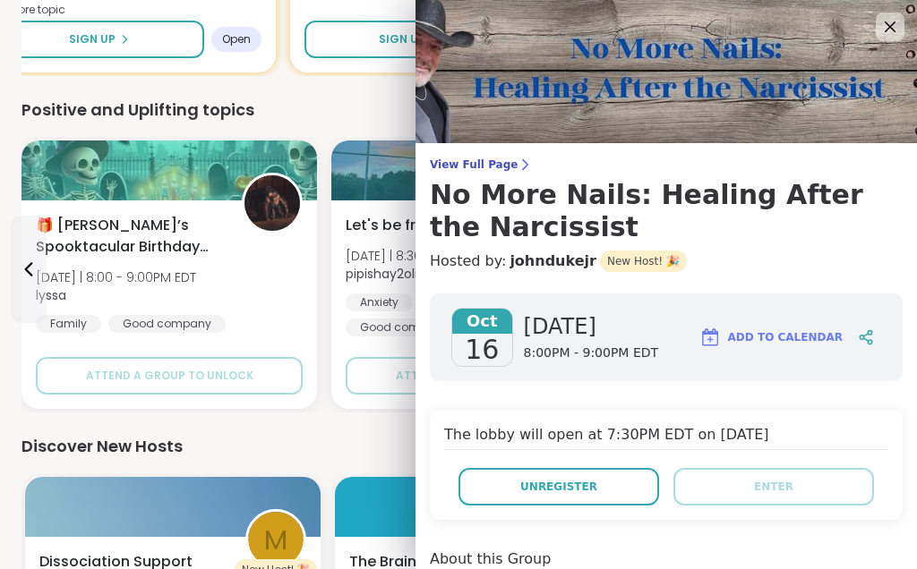
click at [480, 158] on span "View Full Page" at bounding box center [666, 165] width 473 height 14
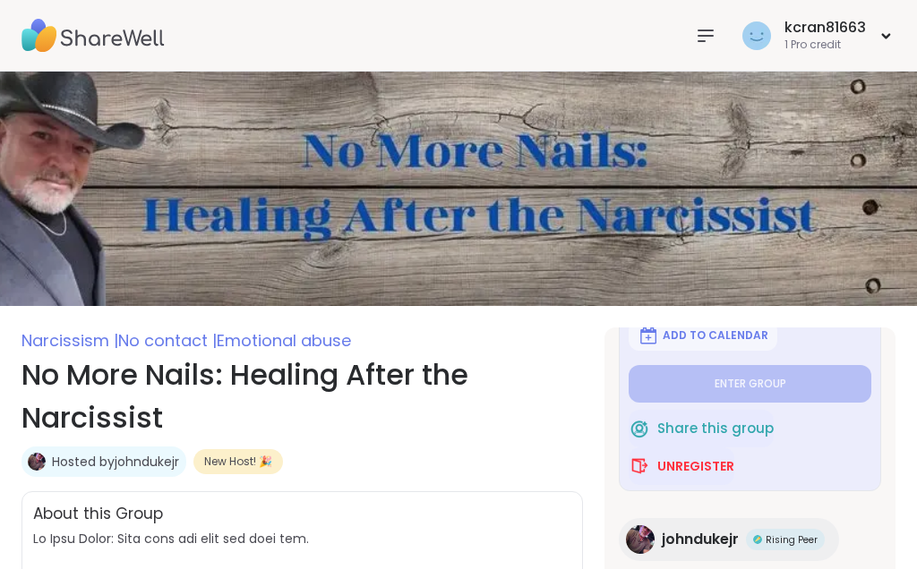
click at [881, 29] on div "kcran81663 1 Pro credit" at bounding box center [817, 35] width 158 height 42
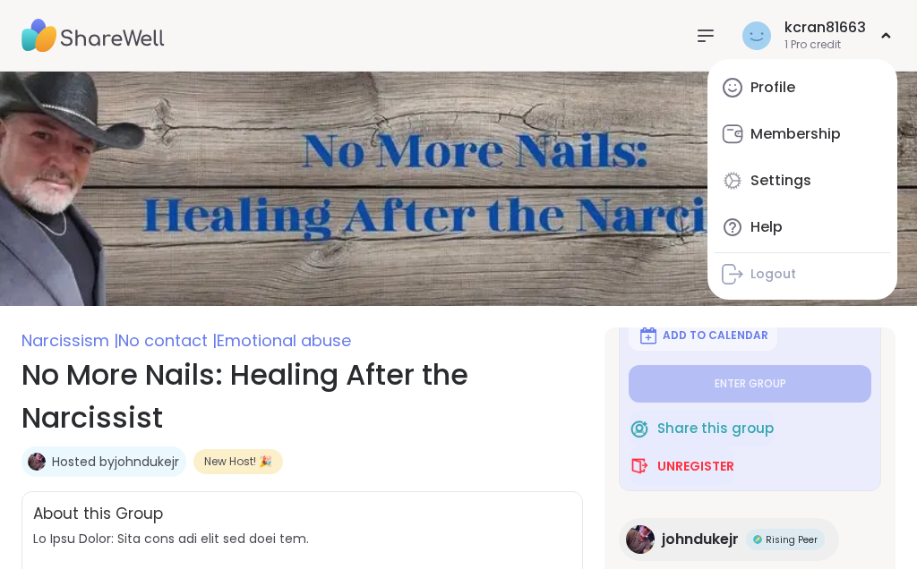
type textarea "*"
